Goal: Information Seeking & Learning: Learn about a topic

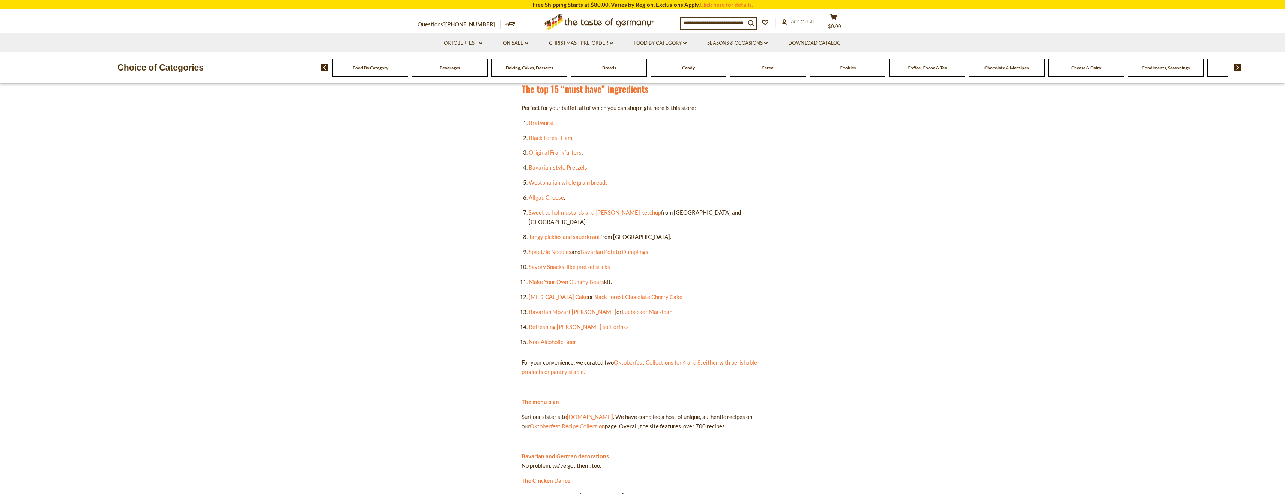
scroll to position [375, 0]
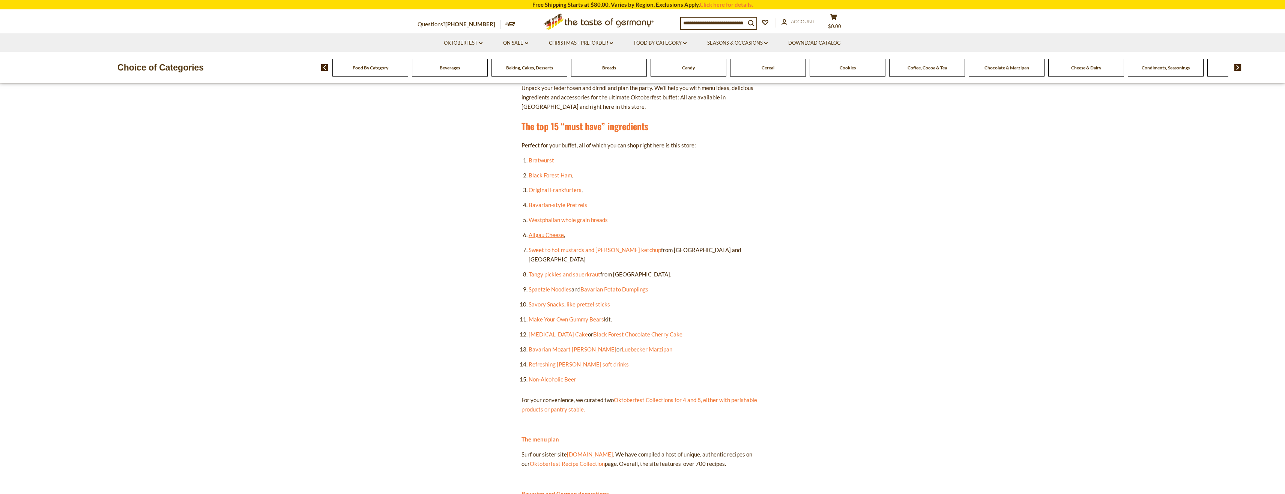
click at [546, 233] on link "Allgau Cheese" at bounding box center [545, 234] width 35 height 7
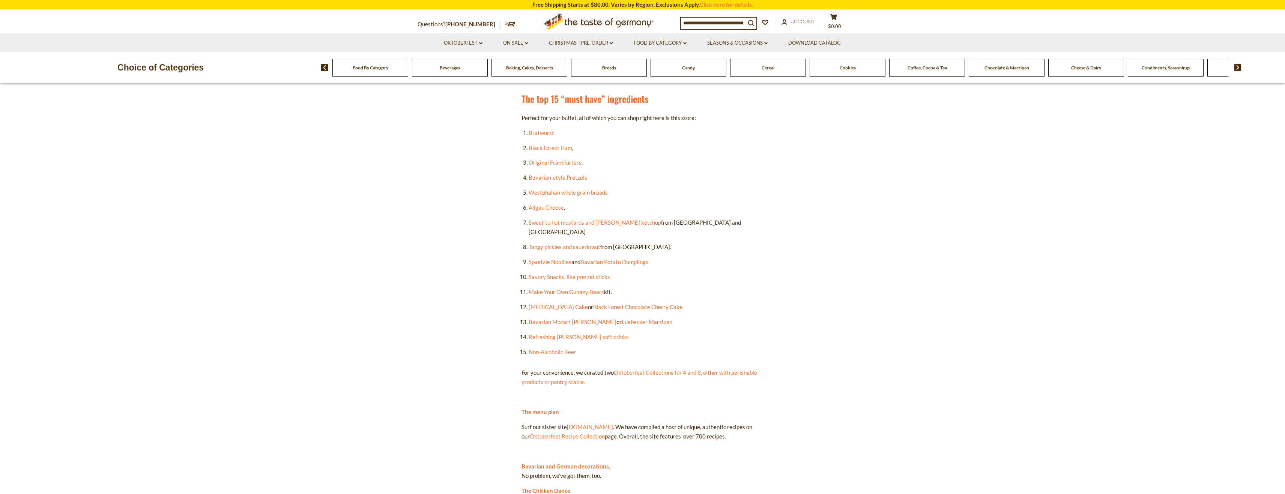
scroll to position [403, 0]
click at [557, 303] on link "[MEDICAL_DATA] Cake" at bounding box center [557, 306] width 59 height 7
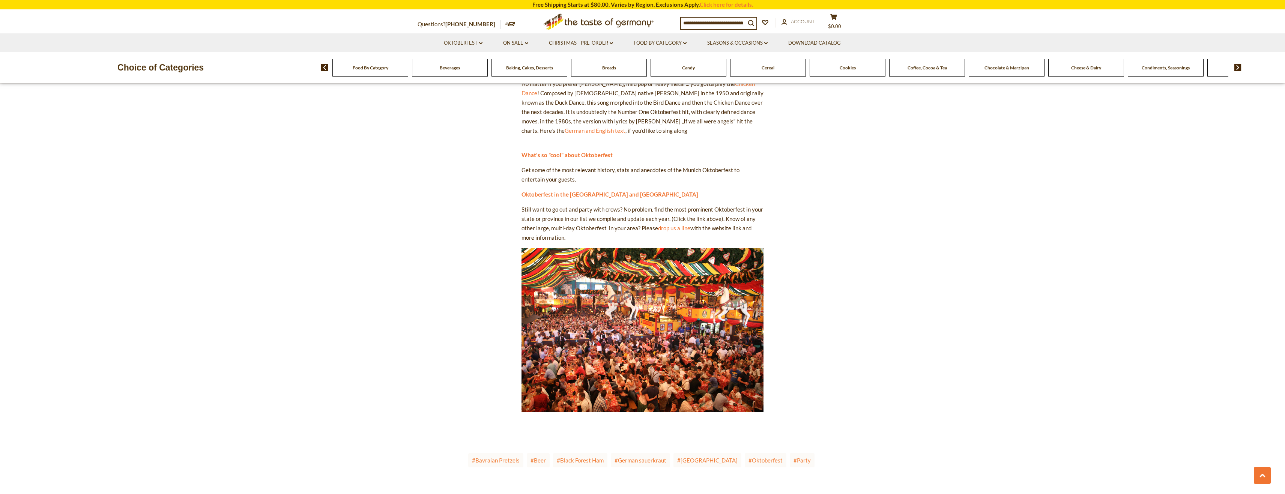
scroll to position [628, 0]
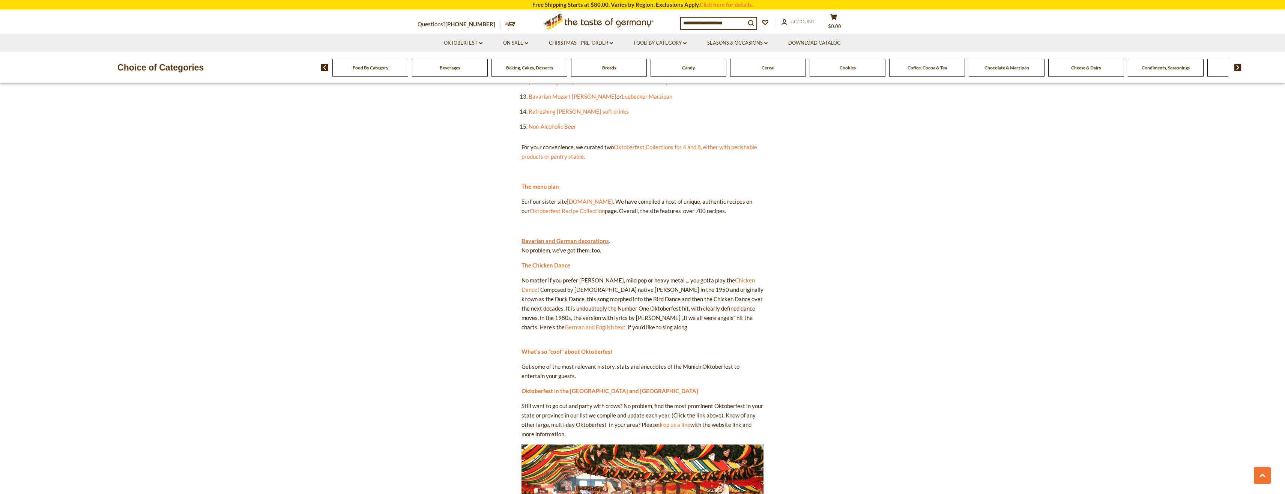
click at [587, 237] on link "Bavarian and German decorations" at bounding box center [564, 240] width 87 height 7
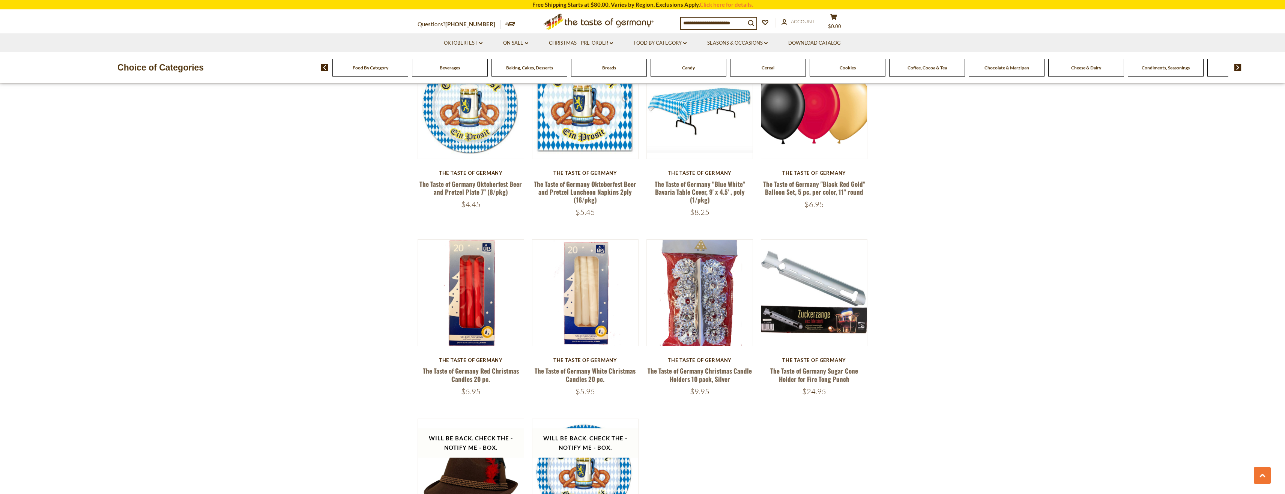
scroll to position [1088, 0]
